Goal: Information Seeking & Learning: Check status

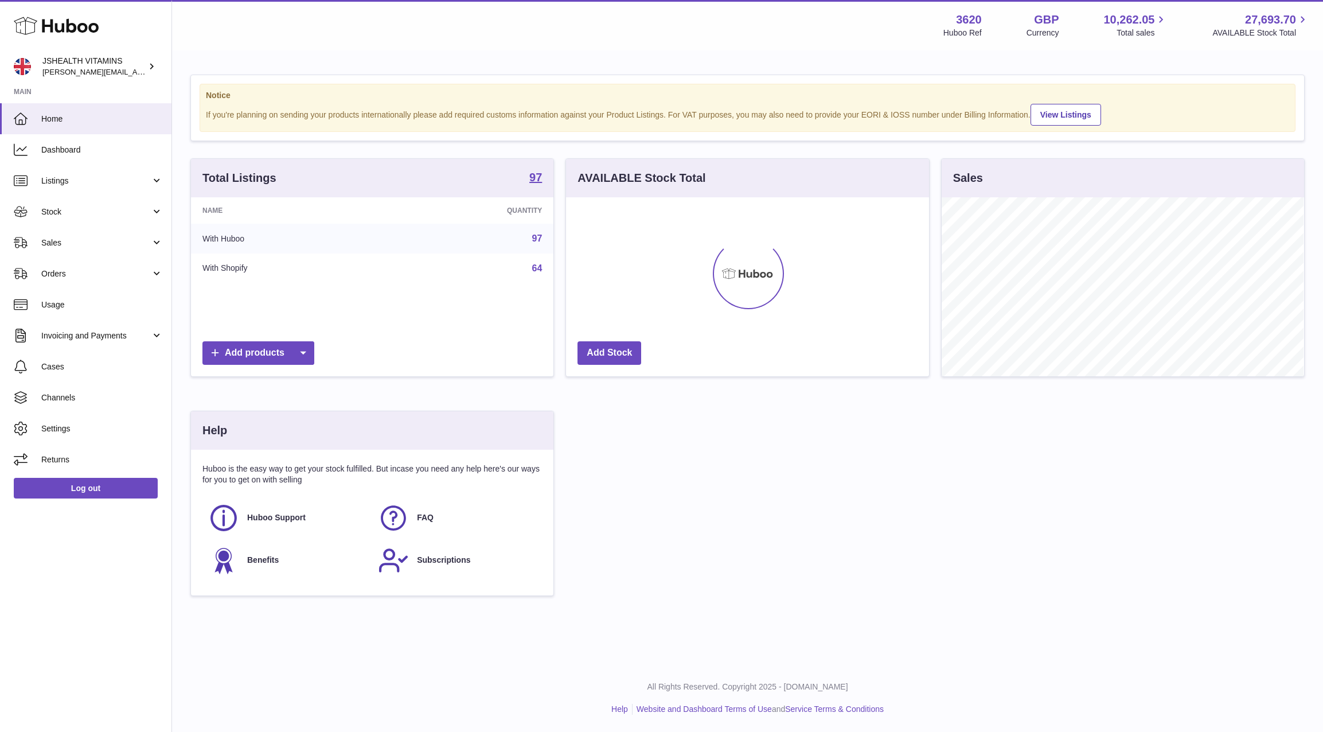
scroll to position [179, 362]
click at [83, 213] on span "Stock" at bounding box center [96, 211] width 110 height 11
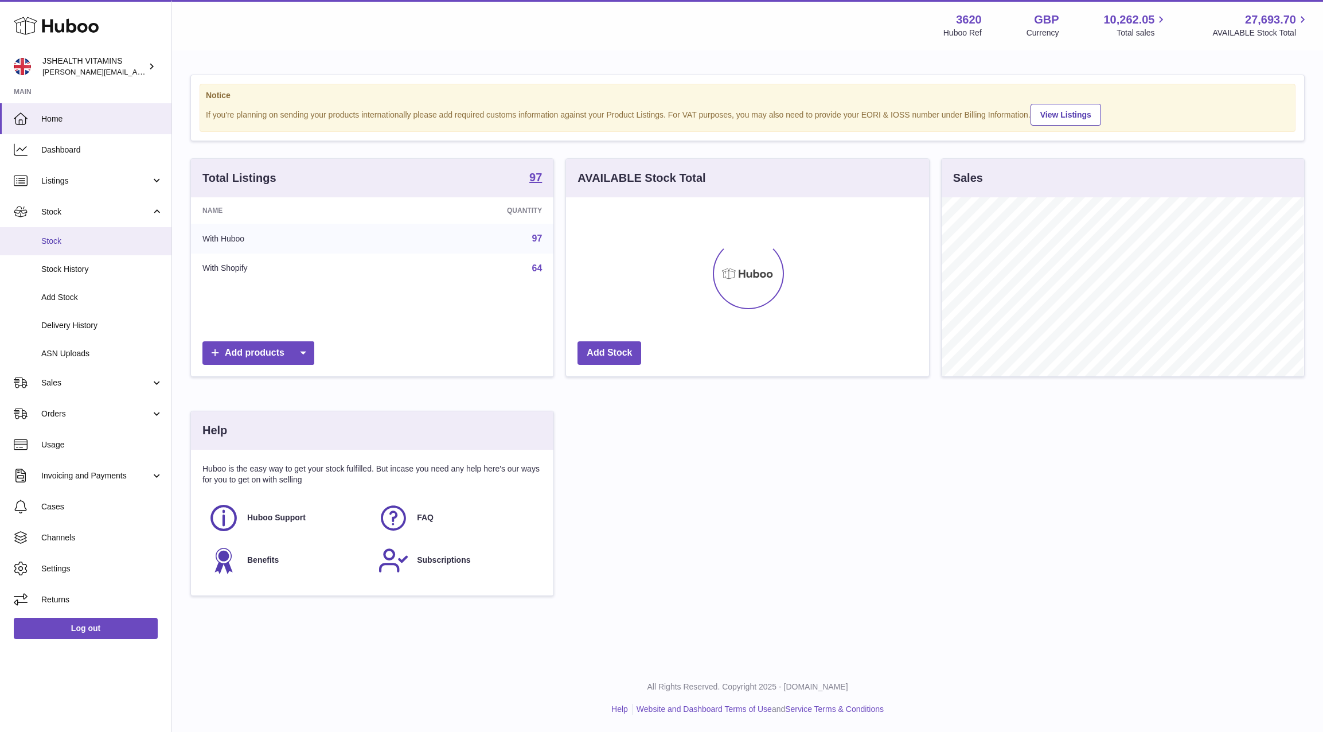
click at [72, 242] on span "Stock" at bounding box center [102, 241] width 122 height 11
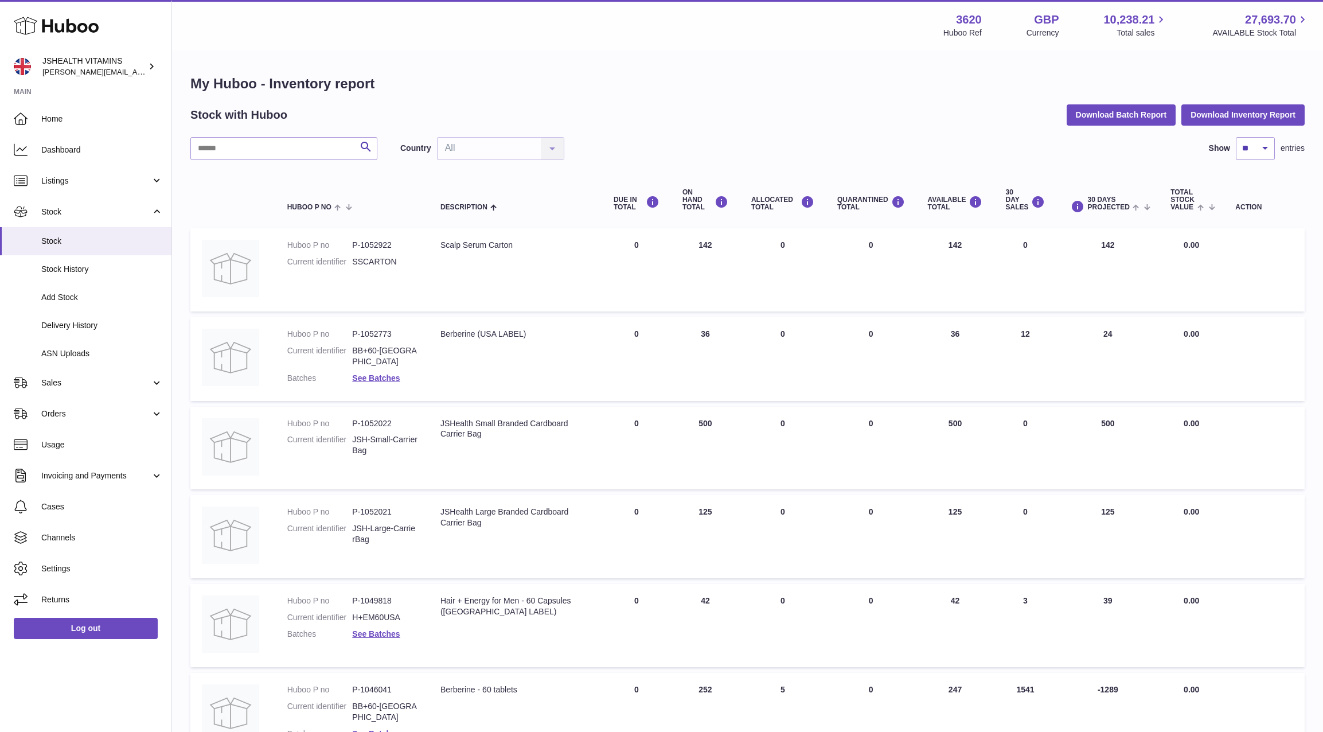
click at [295, 130] on div "My Huboo - Inventory report Stock with Huboo Download Batch Report Download Inv…" at bounding box center [747, 607] width 1114 height 1064
click at [294, 147] on input "text" at bounding box center [283, 148] width 187 height 23
type input "*********"
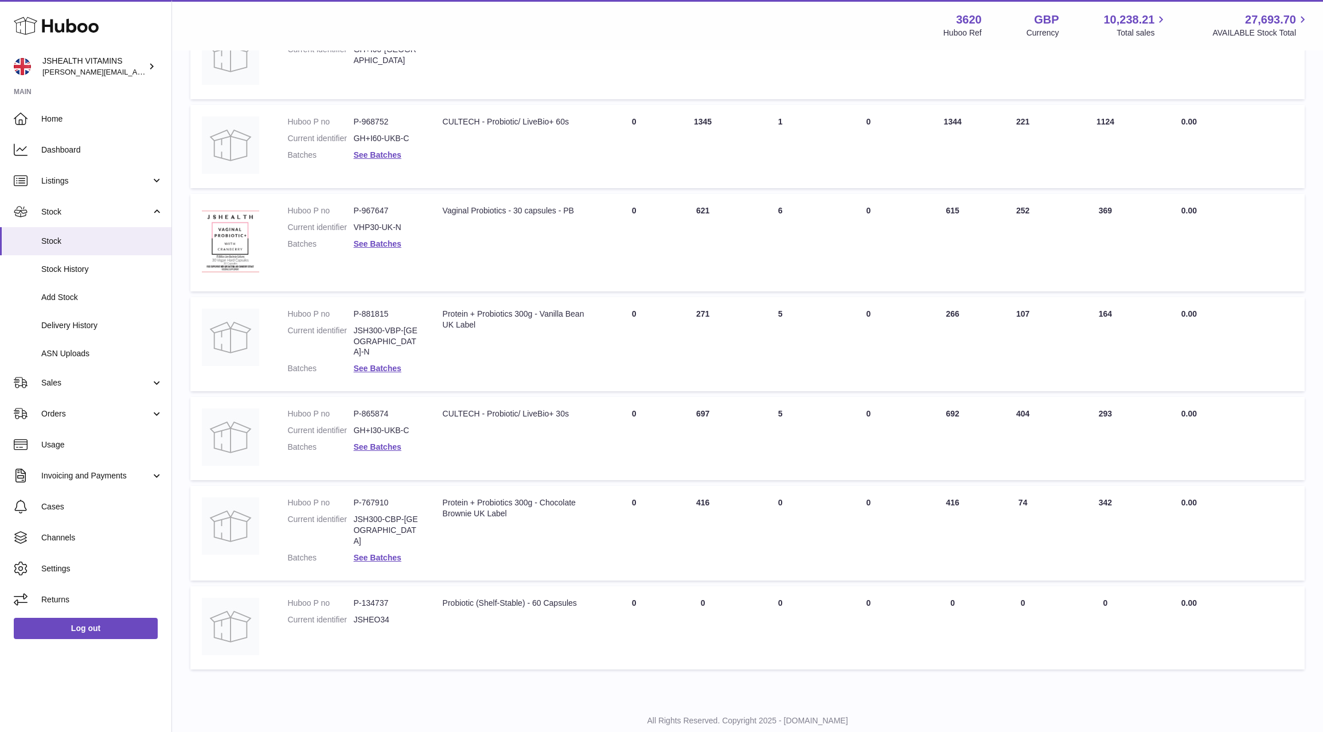
scroll to position [214, 0]
click at [952, 397] on td "AVAILABLE Total 692" at bounding box center [952, 438] width 78 height 83
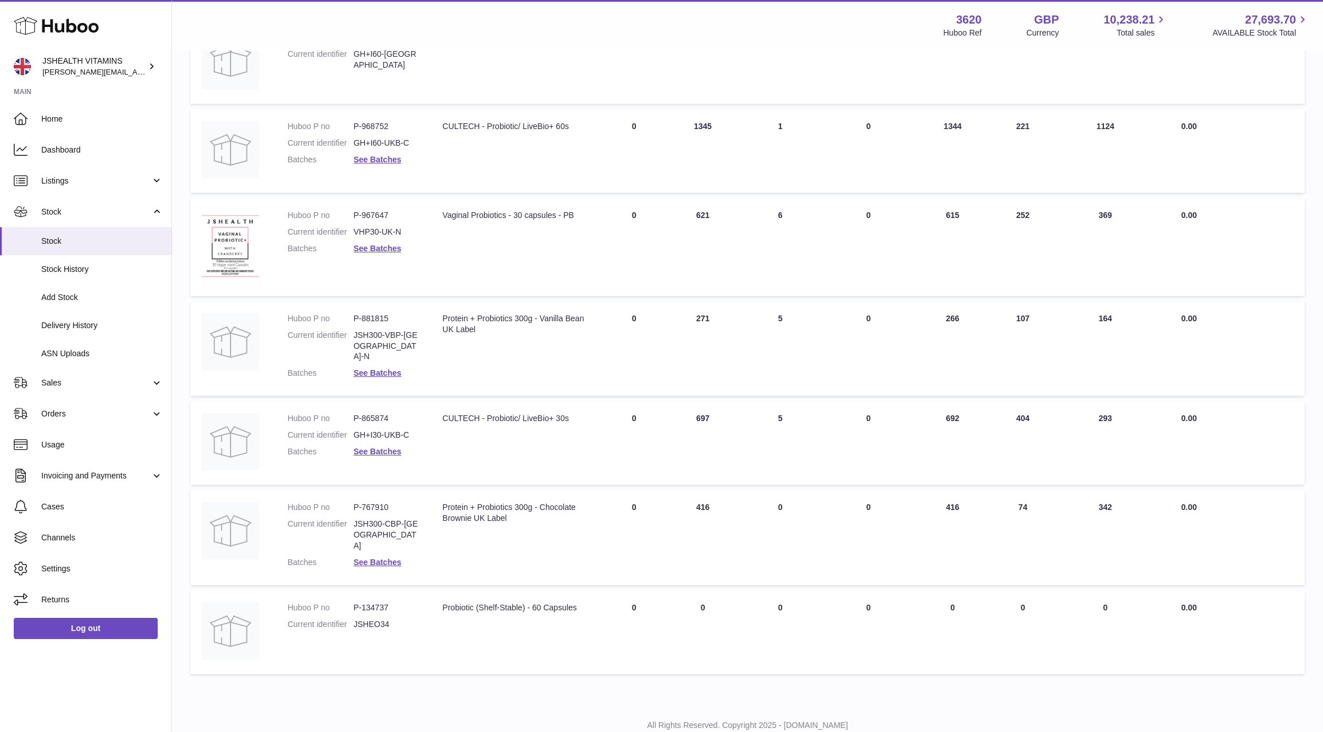
click at [952, 401] on td "AVAILABLE Total 692" at bounding box center [952, 442] width 78 height 83
copy td "692"
click at [109, 320] on span "Delivery History" at bounding box center [102, 325] width 122 height 11
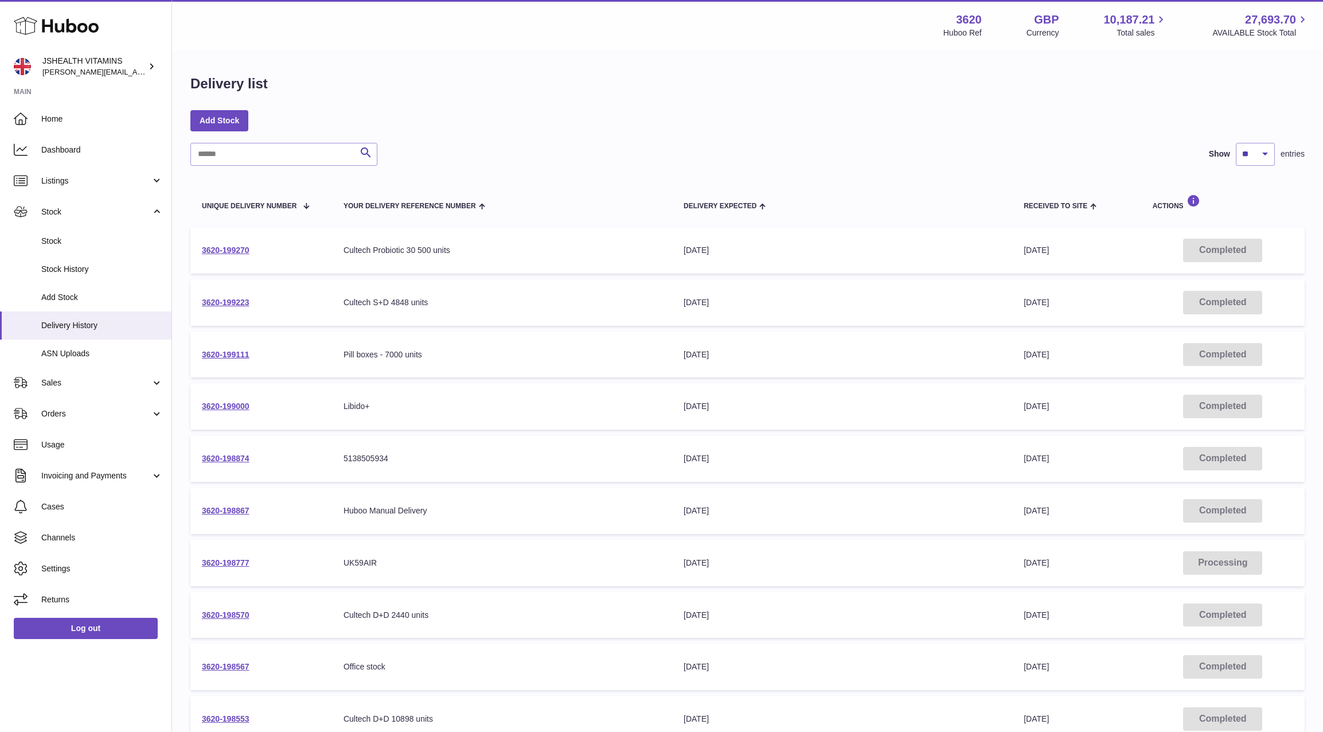
click at [250, 250] on td "3620-199270" at bounding box center [261, 250] width 142 height 46
click at [237, 249] on link "3620-199270" at bounding box center [226, 249] width 48 height 9
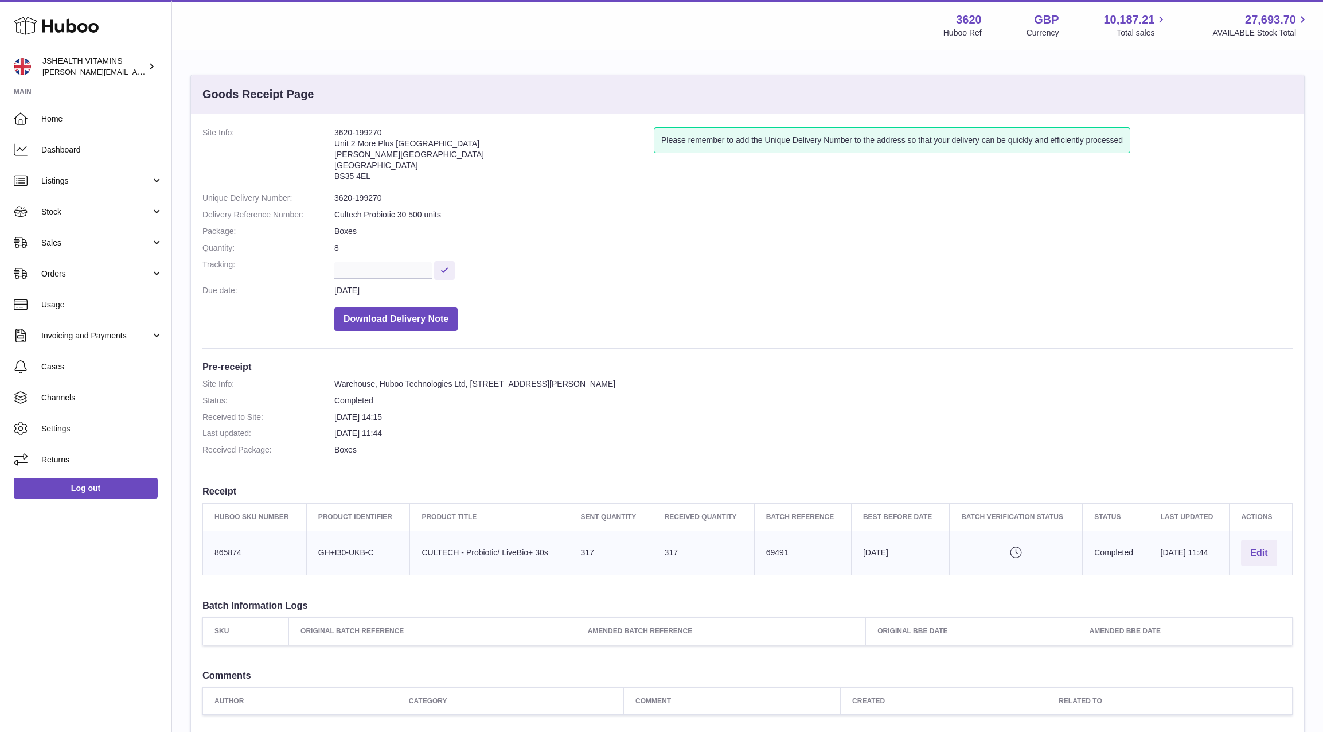
click at [1001, 548] on icon "Pending verification" at bounding box center [1016, 551] width 110 height 11
drag, startPoint x: 1001, startPoint y: 548, endPoint x: 1018, endPoint y: 546, distance: 17.3
click at [1001, 548] on icon "Pending verification" at bounding box center [1016, 551] width 110 height 11
click at [857, 355] on div "Site Info: 3620-199270 Unit 2 More Plus Central Park Hudson Ave Severn Beach BS…" at bounding box center [747, 421] width 1113 height 615
click at [365, 213] on dd "Cultech Probiotic 30 500 units" at bounding box center [813, 214] width 958 height 11
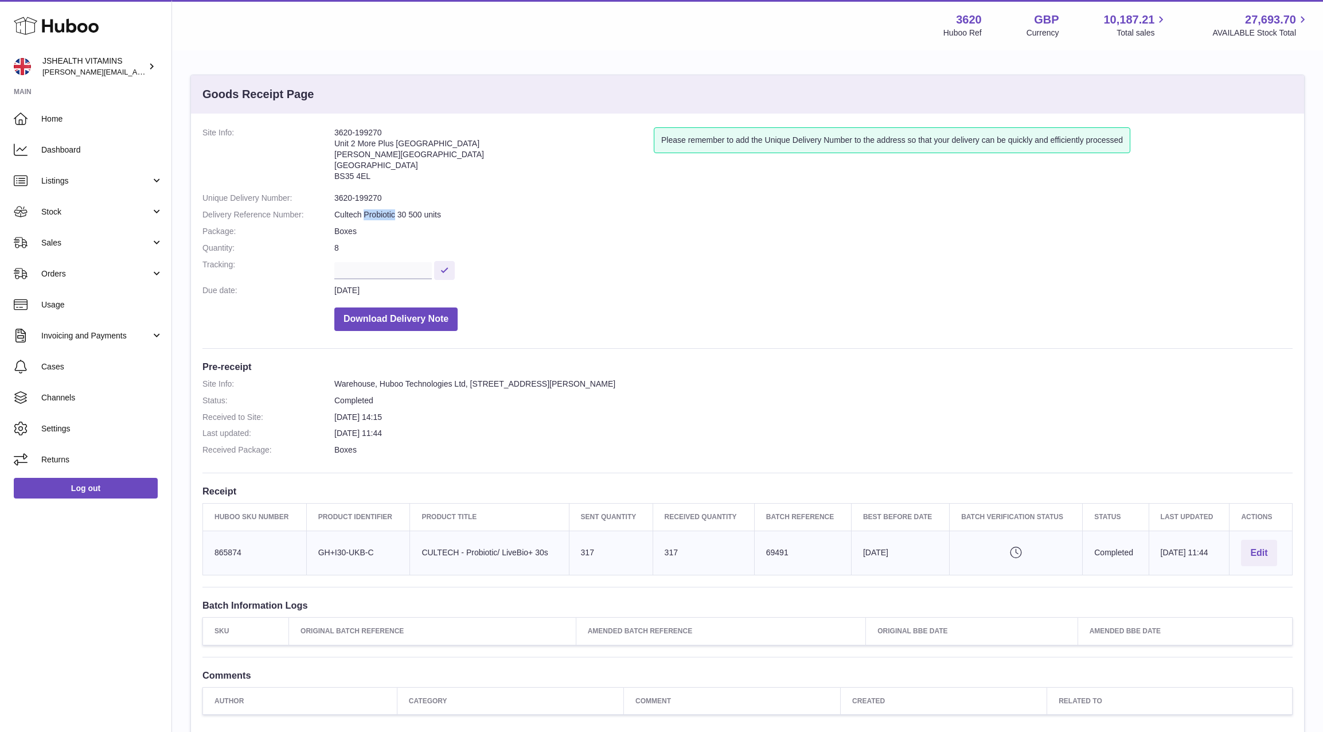
drag, startPoint x: 365, startPoint y: 213, endPoint x: 369, endPoint y: 201, distance: 13.2
click at [365, 213] on dd "Cultech Probiotic 30 500 units" at bounding box center [813, 214] width 958 height 11
click at [368, 195] on dd "3620-199270" at bounding box center [813, 198] width 958 height 11
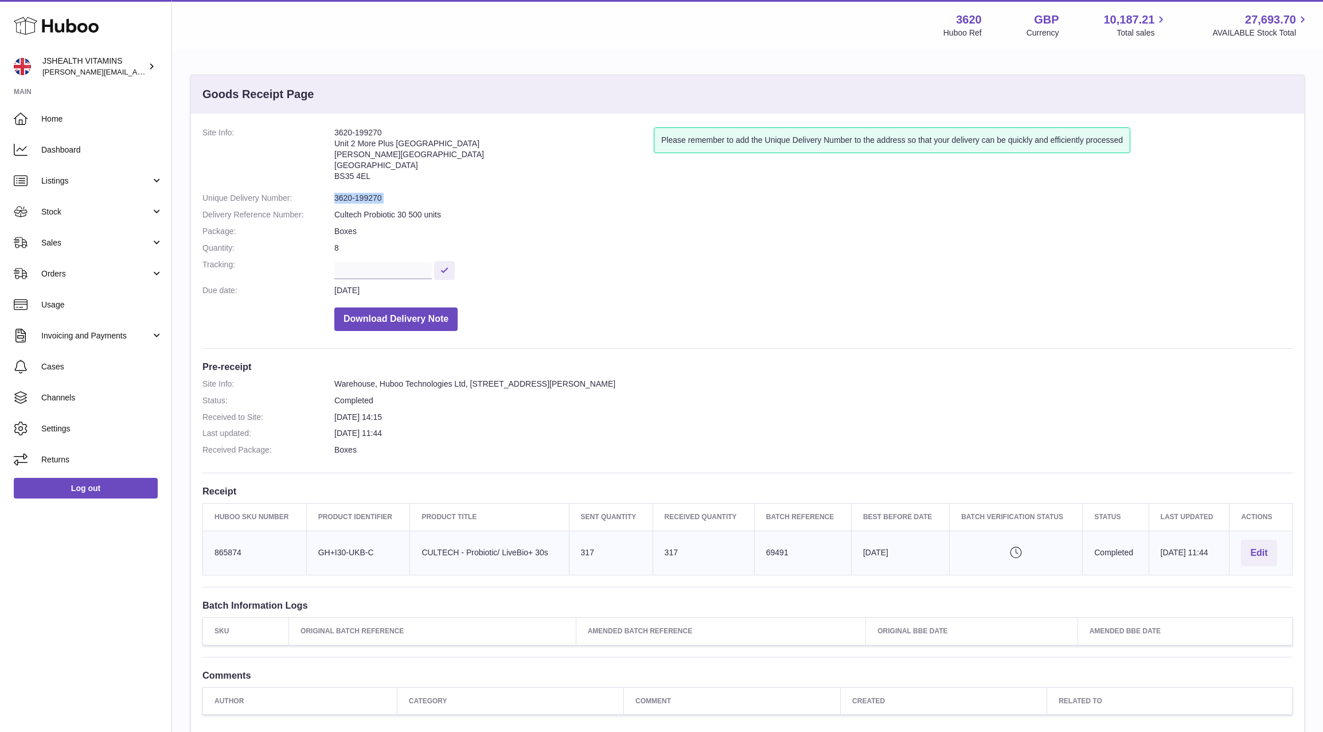
copy dl "3620-199270"
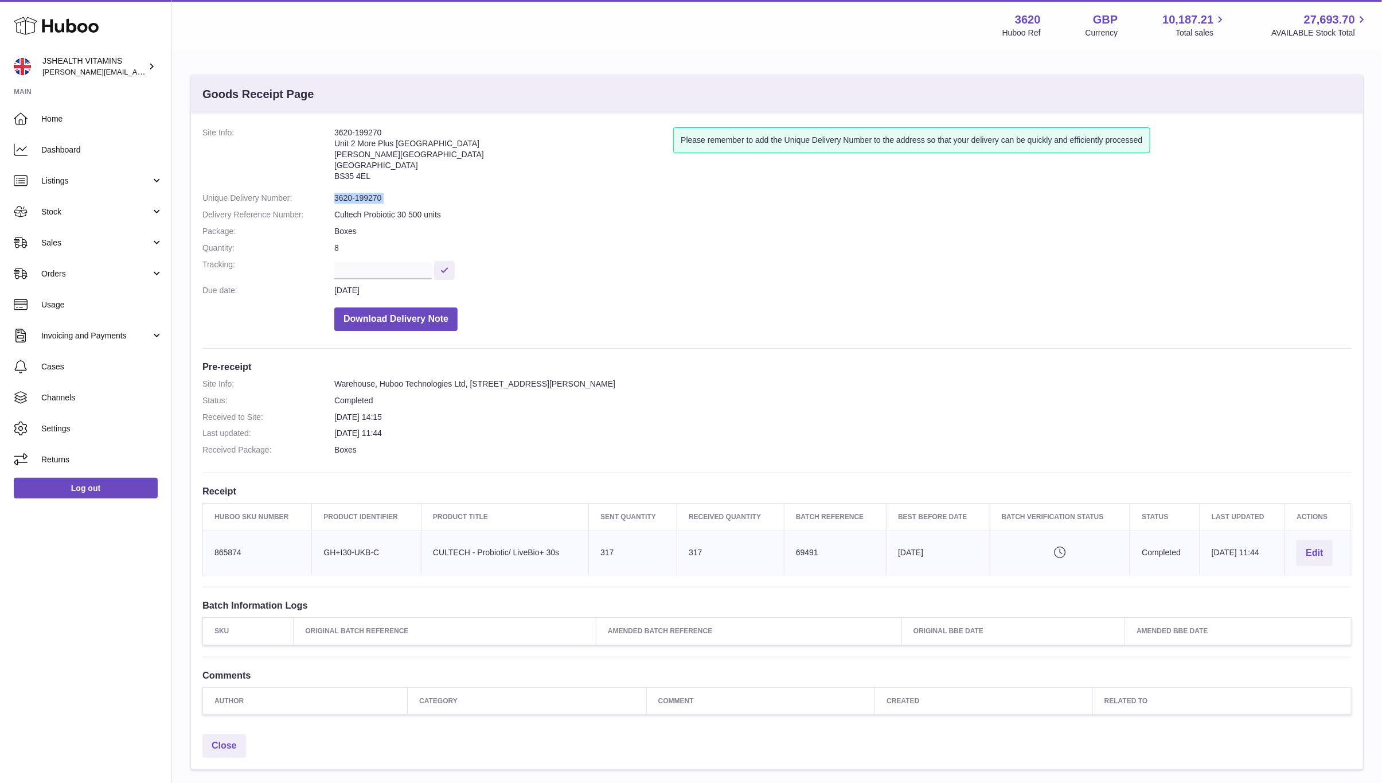
drag, startPoint x: 86, startPoint y: 220, endPoint x: 85, endPoint y: 248, distance: 28.1
click at [86, 220] on link "Stock" at bounding box center [85, 211] width 171 height 31
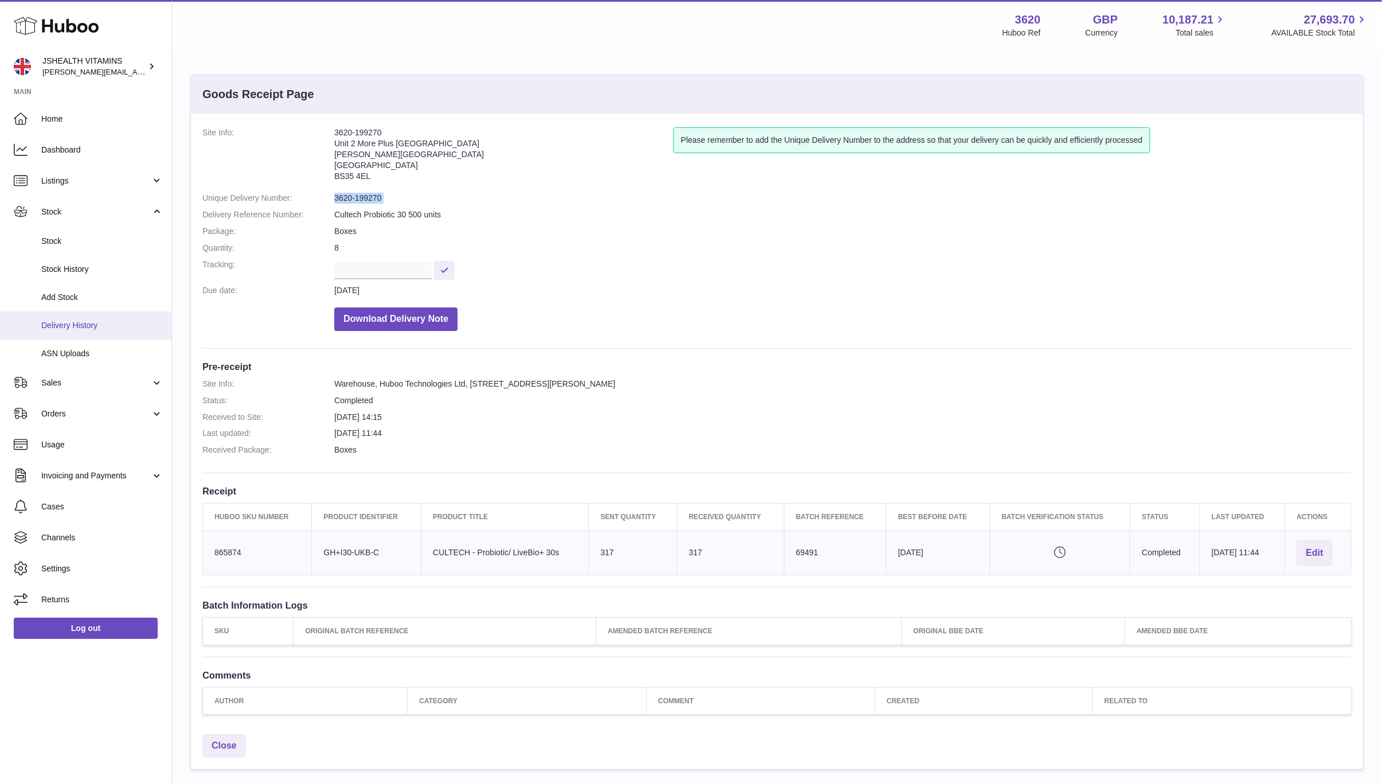
click at [100, 330] on link "Delivery History" at bounding box center [85, 325] width 171 height 28
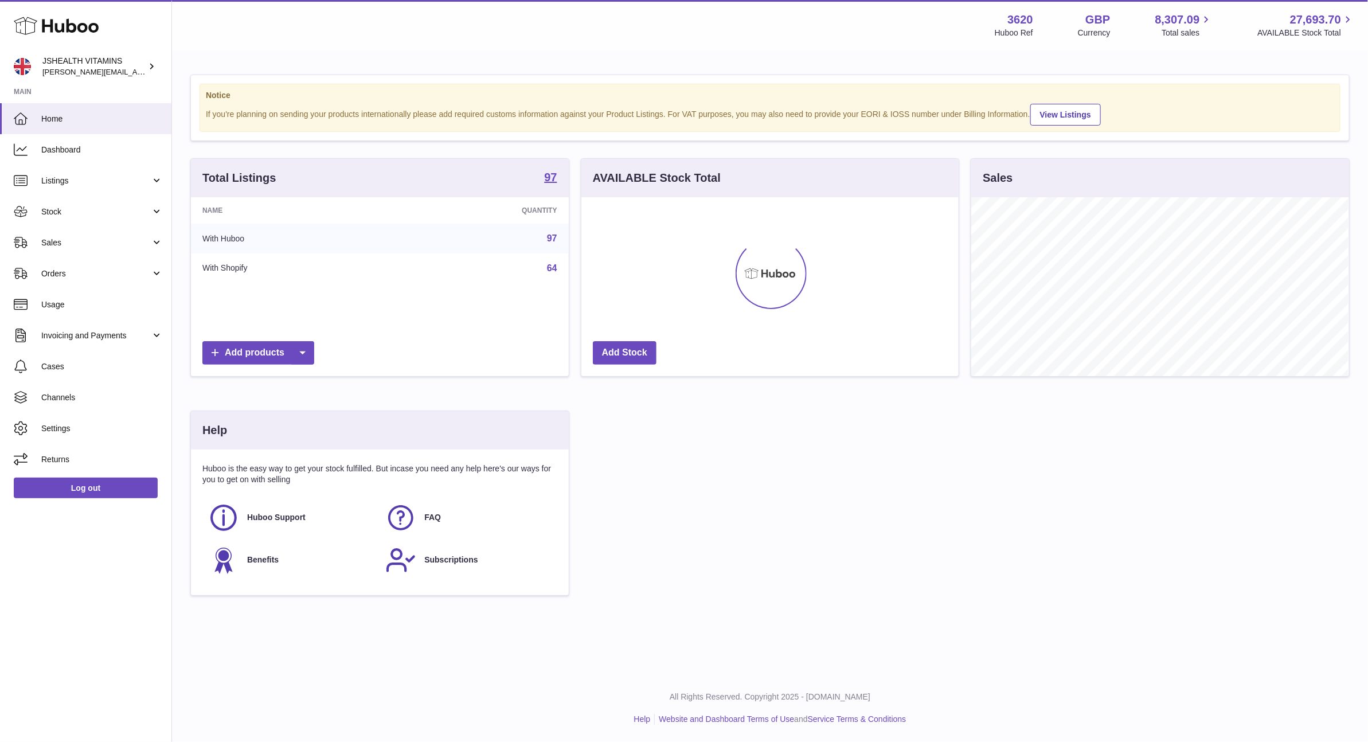
scroll to position [179, 377]
click at [72, 213] on span "Stock" at bounding box center [96, 211] width 110 height 11
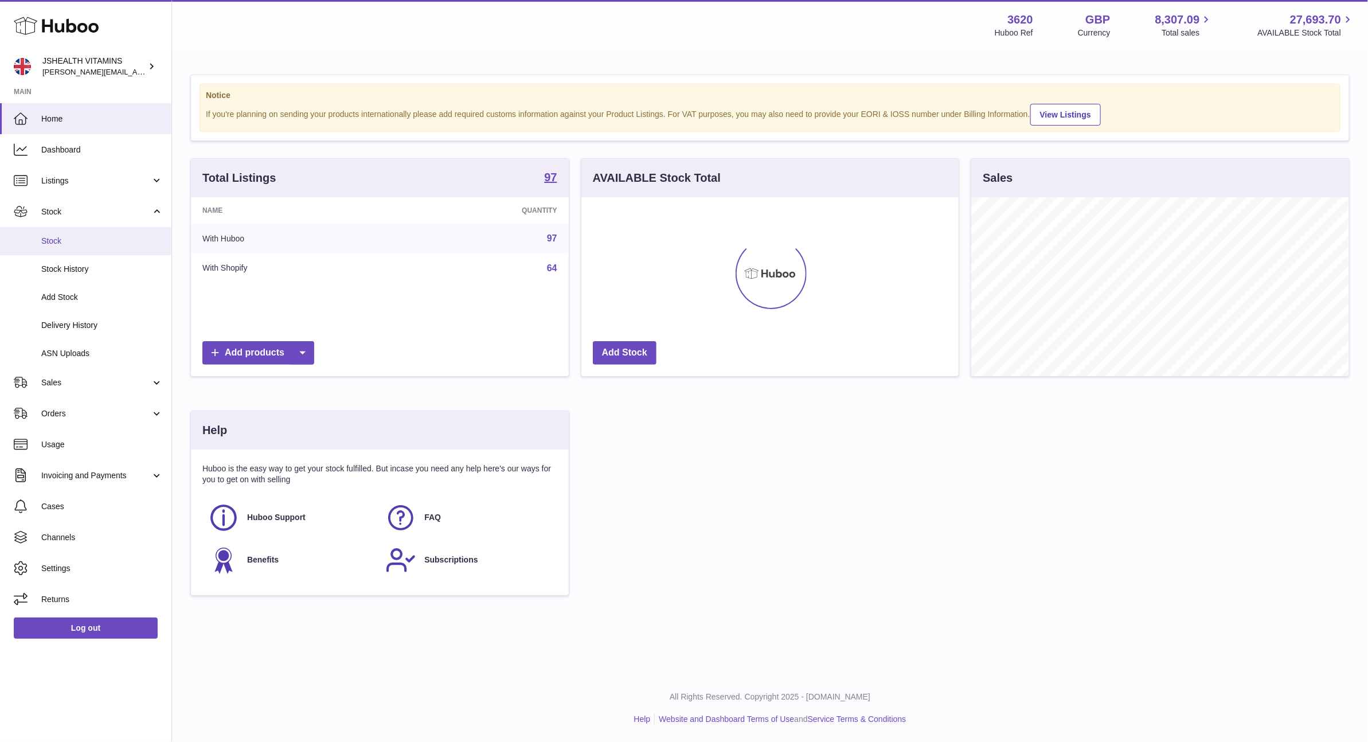
click at [77, 247] on link "Stock" at bounding box center [85, 241] width 171 height 28
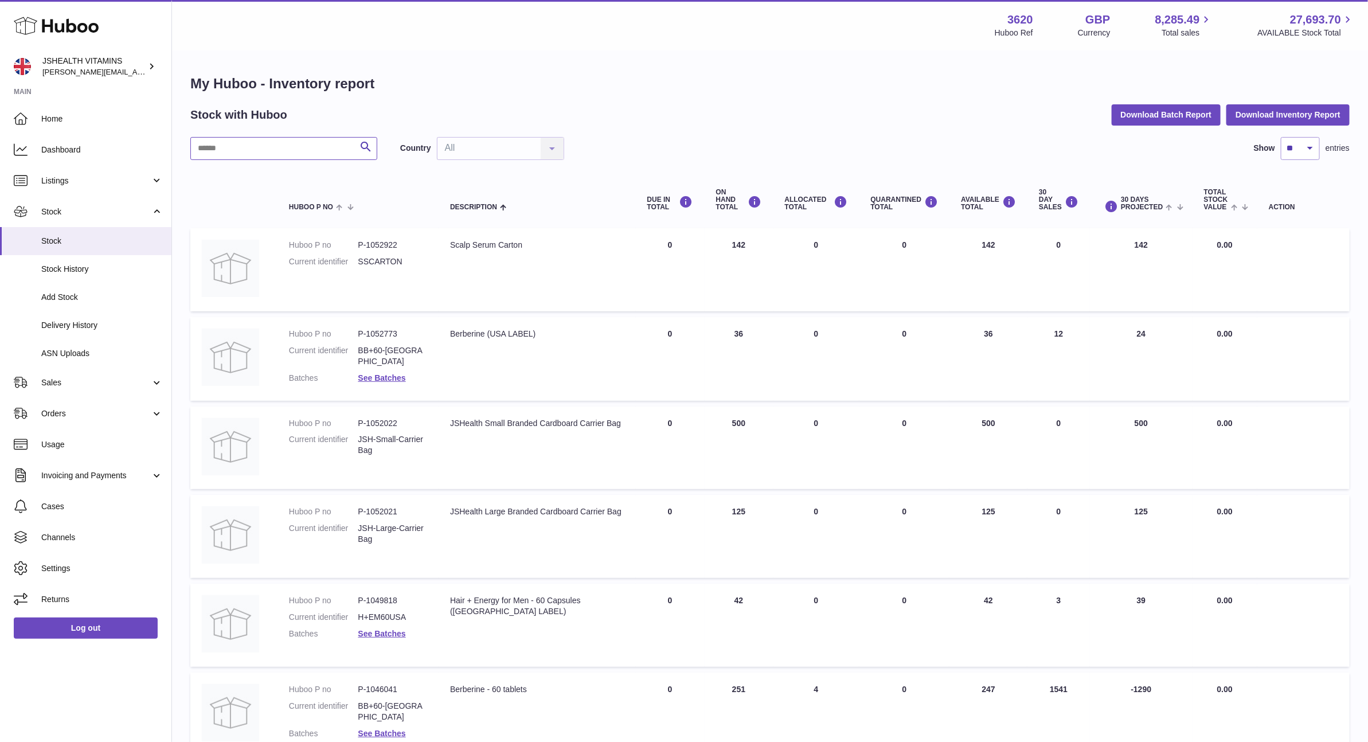
click at [280, 151] on input "text" at bounding box center [283, 148] width 187 height 23
type input "*****"
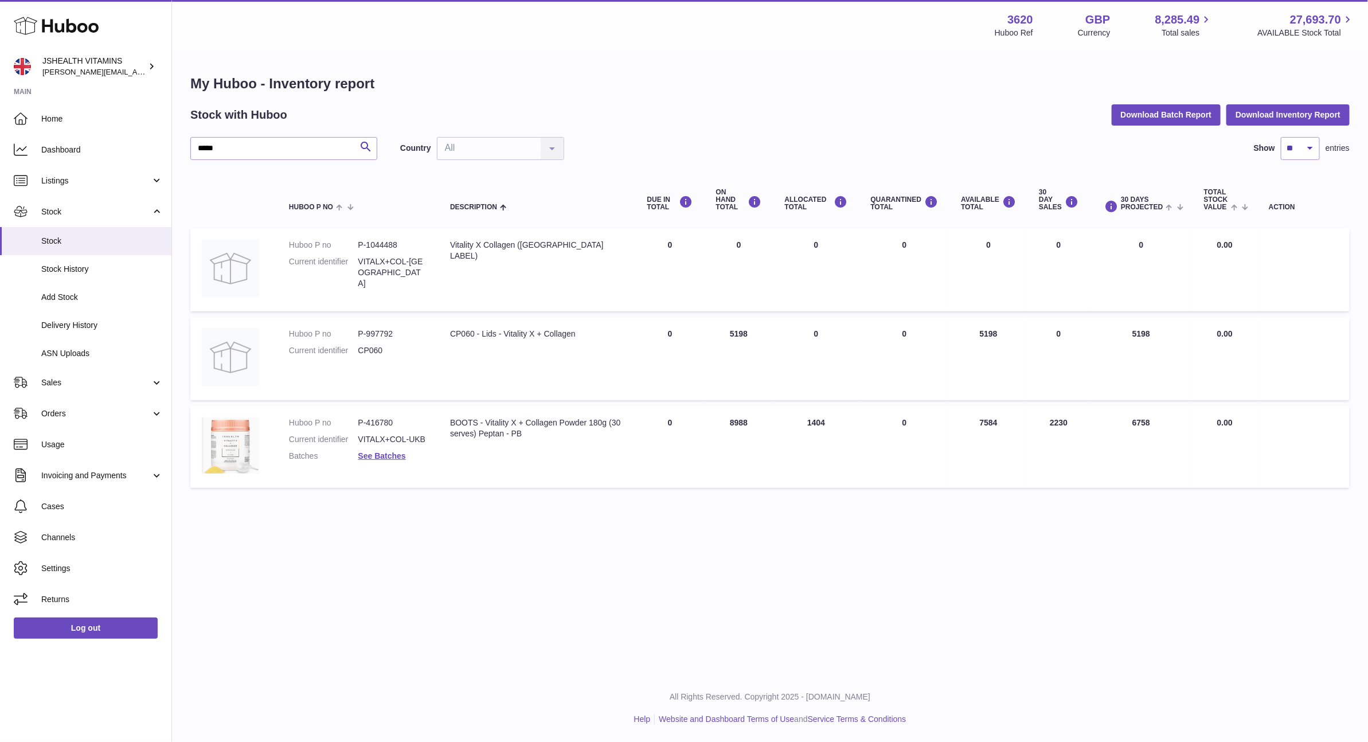
click at [506, 245] on div "Vitality X Collagen ([GEOGRAPHIC_DATA] LABEL)" at bounding box center [537, 251] width 174 height 22
click at [518, 423] on div "BOOTS - Vitality X + Collagen Powder 180g (30 serves) Peptan - PB" at bounding box center [537, 428] width 174 height 22
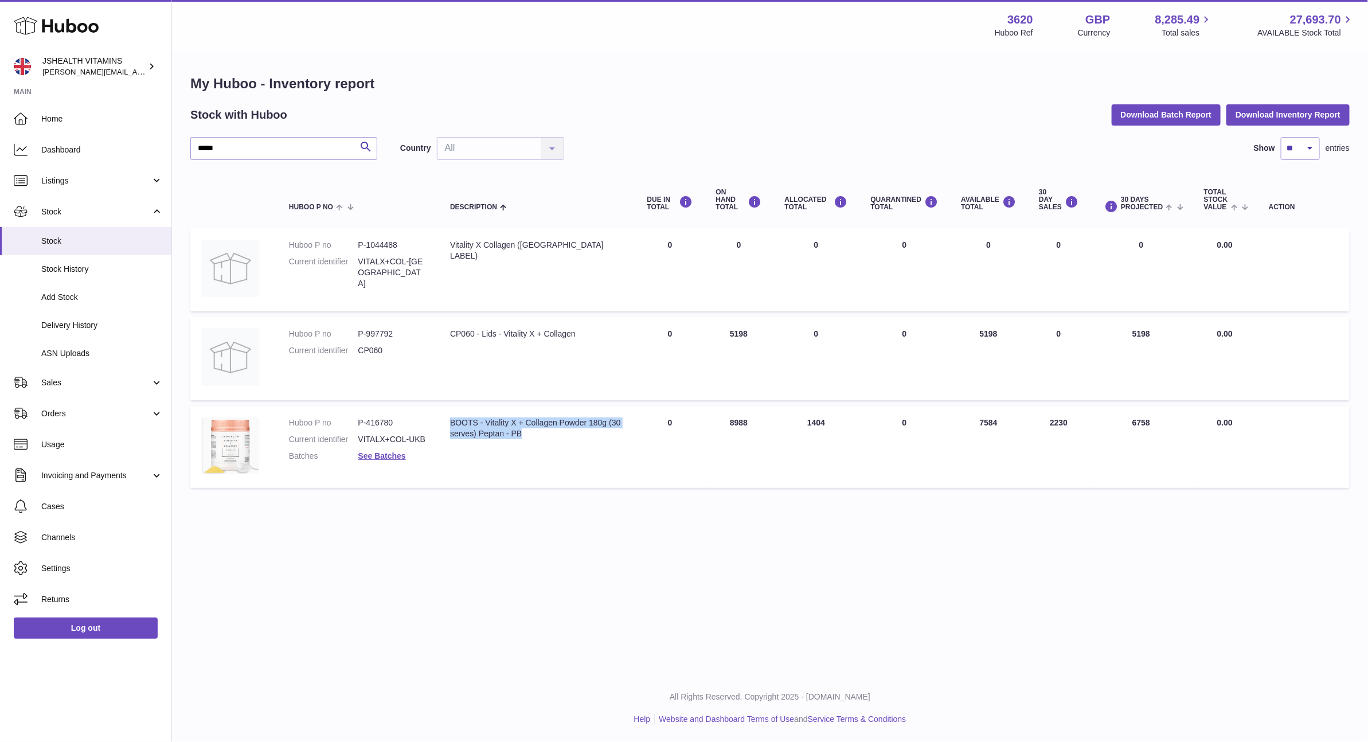
copy tr "BOOTS - Vitality X + Collagen Powder 180g (30 serves) Peptan - PB"
click at [366, 409] on td "Huboo P no P-416780 Current identifier VITALX+COL-UKB Batches See Batches" at bounding box center [358, 447] width 161 height 82
drag, startPoint x: 366, startPoint y: 409, endPoint x: 381, endPoint y: 408, distance: 14.3
click at [366, 409] on td "Huboo P no P-416780 Current identifier VITALX+COL-UKB Batches See Batches" at bounding box center [358, 447] width 161 height 82
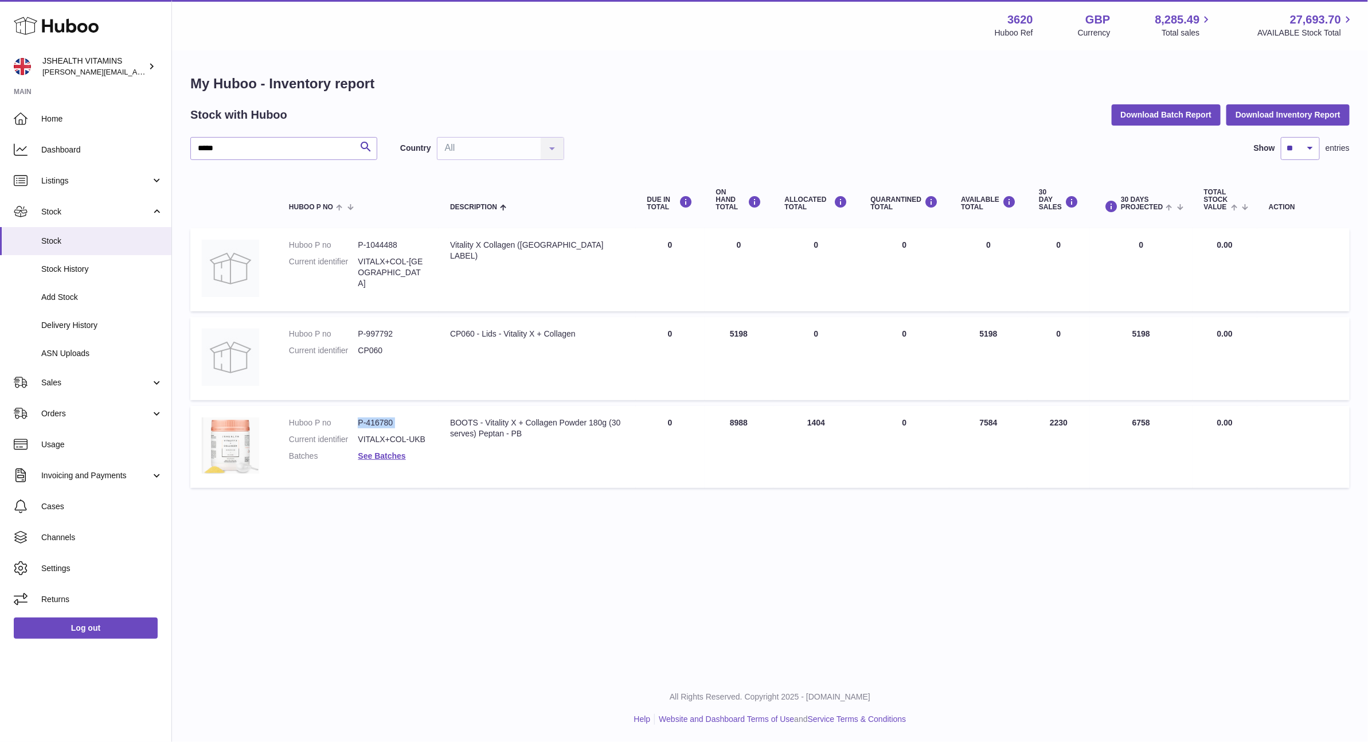
copy dl "P-416780"
